Goal: Task Accomplishment & Management: Manage account settings

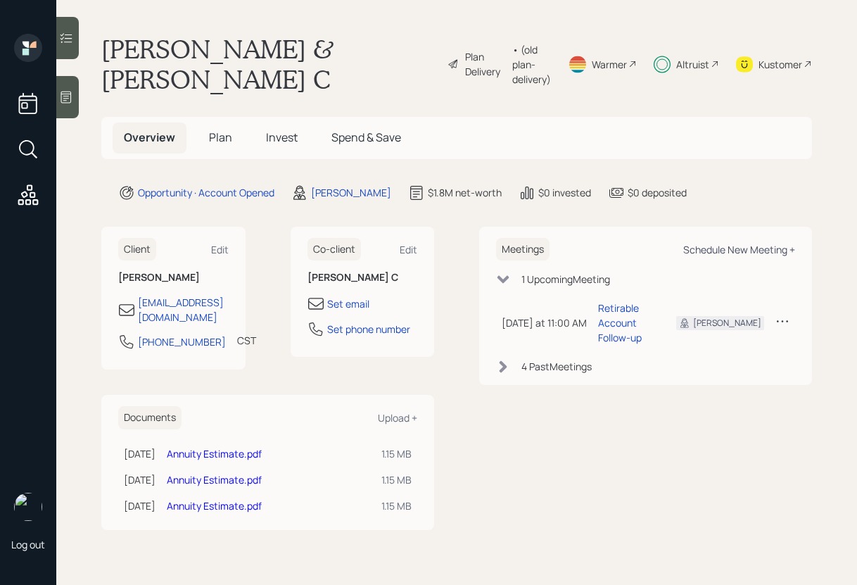
click at [709, 243] on div "Schedule New Meeting +" at bounding box center [739, 249] width 112 height 13
select select "f14b762f-c7c2-4b89-9227-8fa891345eea"
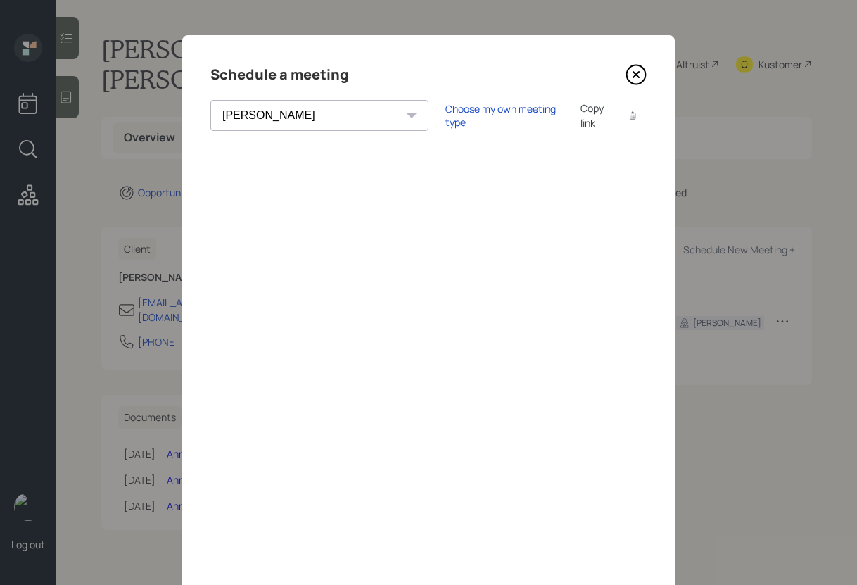
scroll to position [49, 0]
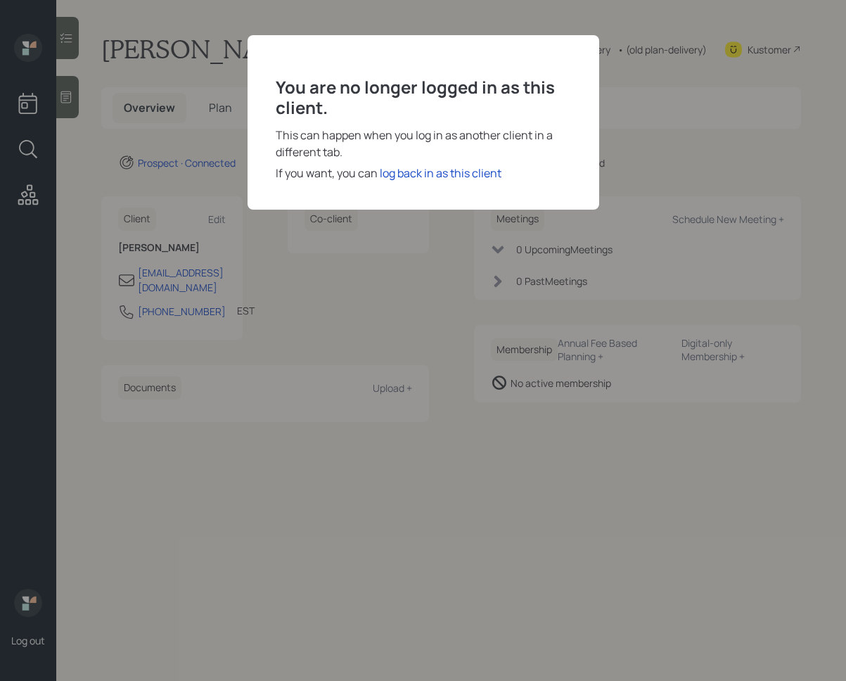
click at [407, 178] on div "log back in as this client" at bounding box center [441, 173] width 122 height 17
